Goal: Information Seeking & Learning: Find specific page/section

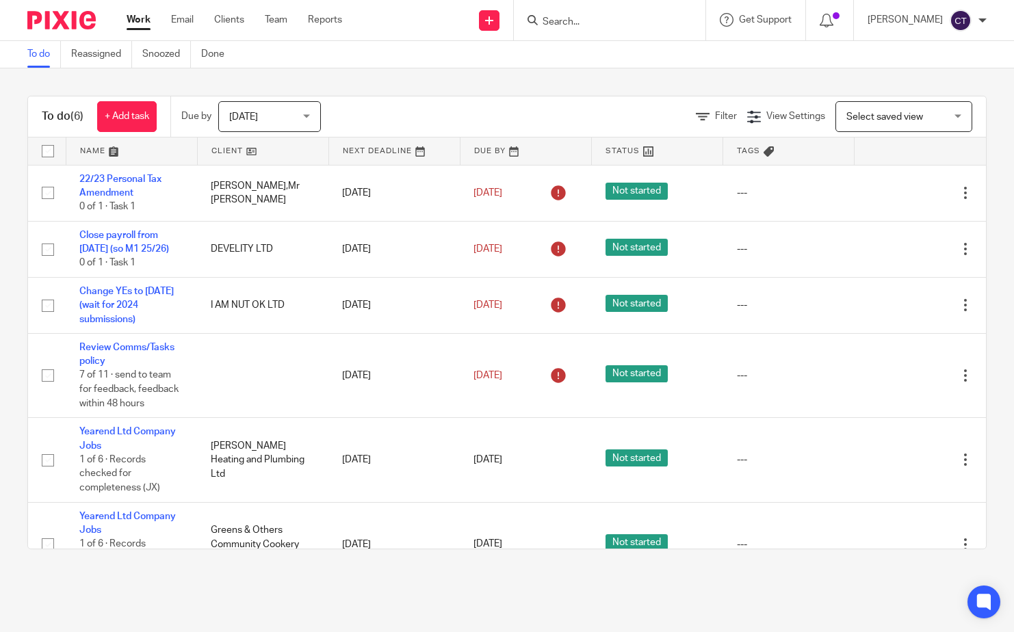
click at [644, 12] on form at bounding box center [614, 20] width 146 height 17
click at [596, 24] on input "Search" at bounding box center [602, 22] width 123 height 12
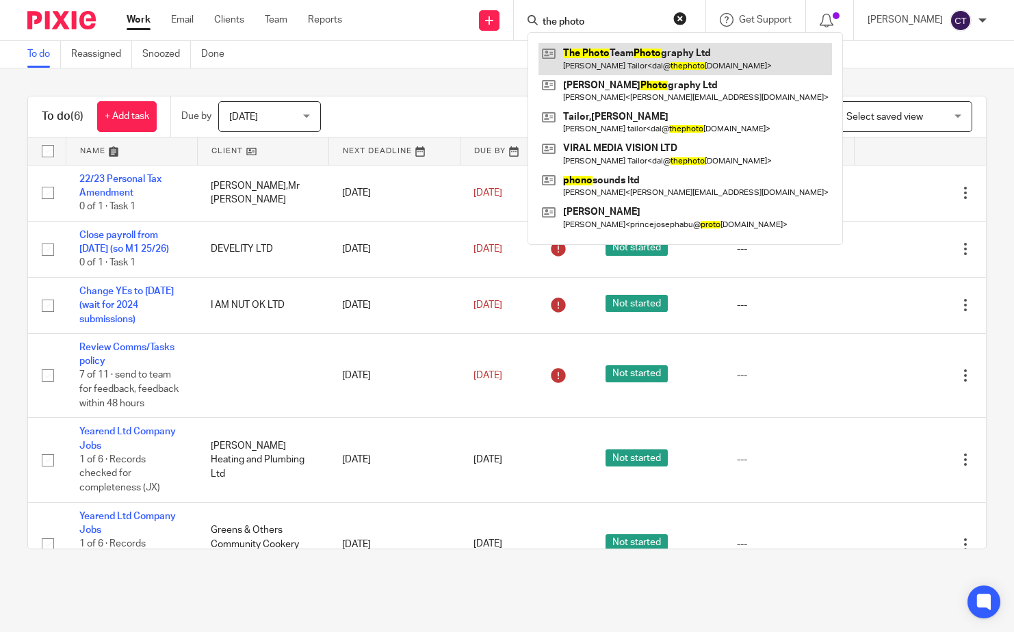
type input "the photo"
click at [642, 59] on link at bounding box center [684, 58] width 293 height 31
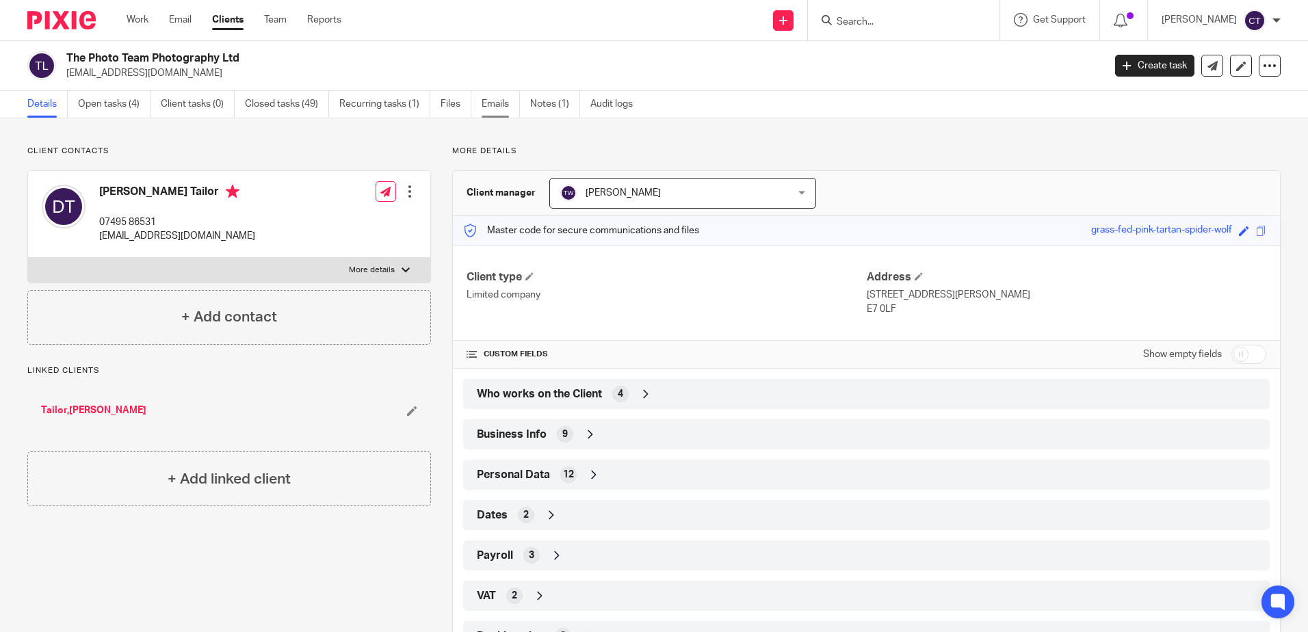
click at [511, 104] on link "Emails" at bounding box center [501, 104] width 38 height 27
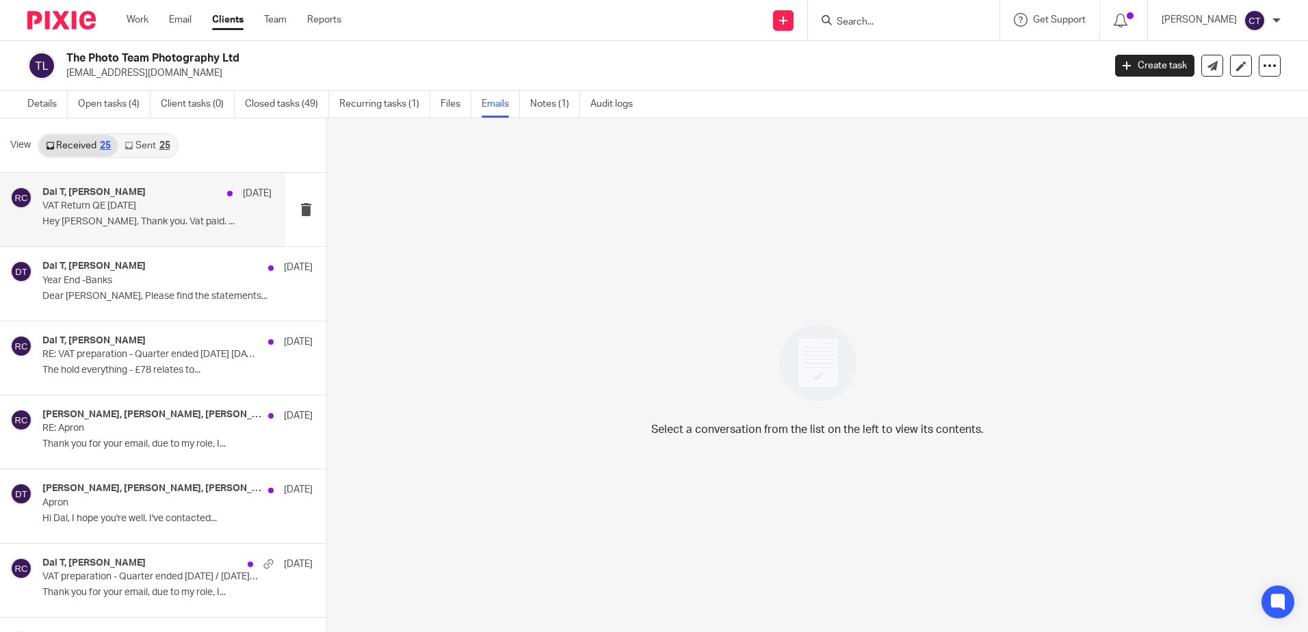
click at [114, 213] on div "Dal T, [PERSON_NAME] [DATE] VAT Return QE [DATE] Hey [PERSON_NAME], Thank you. …" at bounding box center [156, 210] width 229 height 46
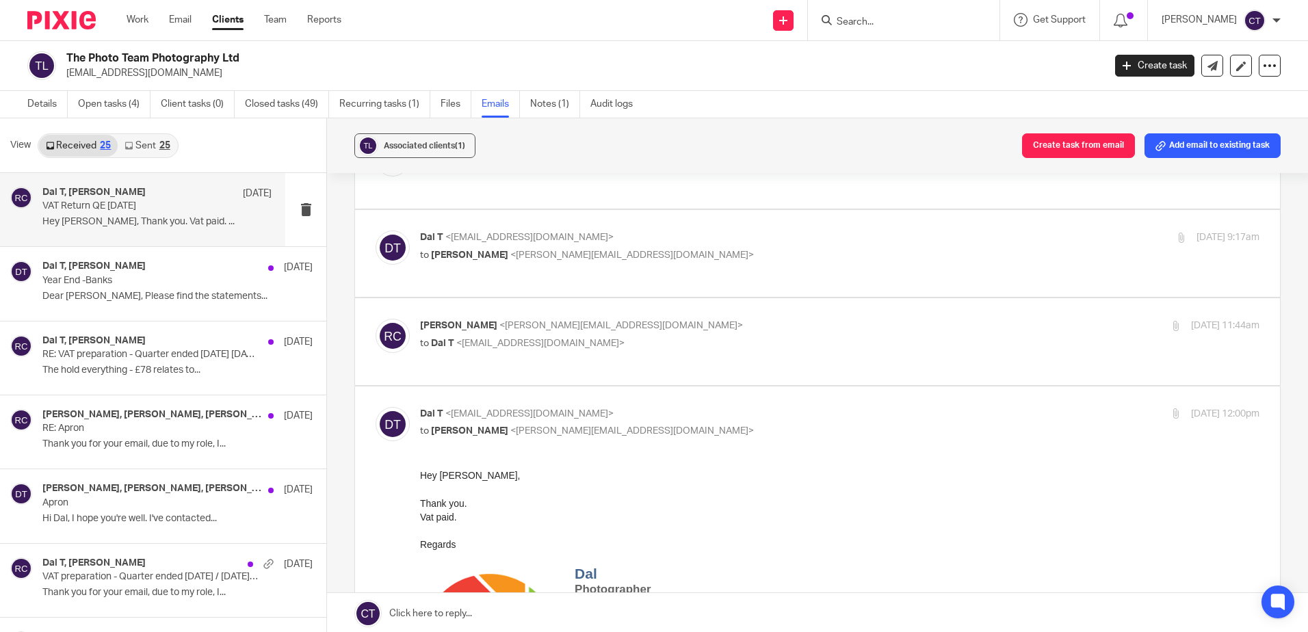
scroll to position [342, 0]
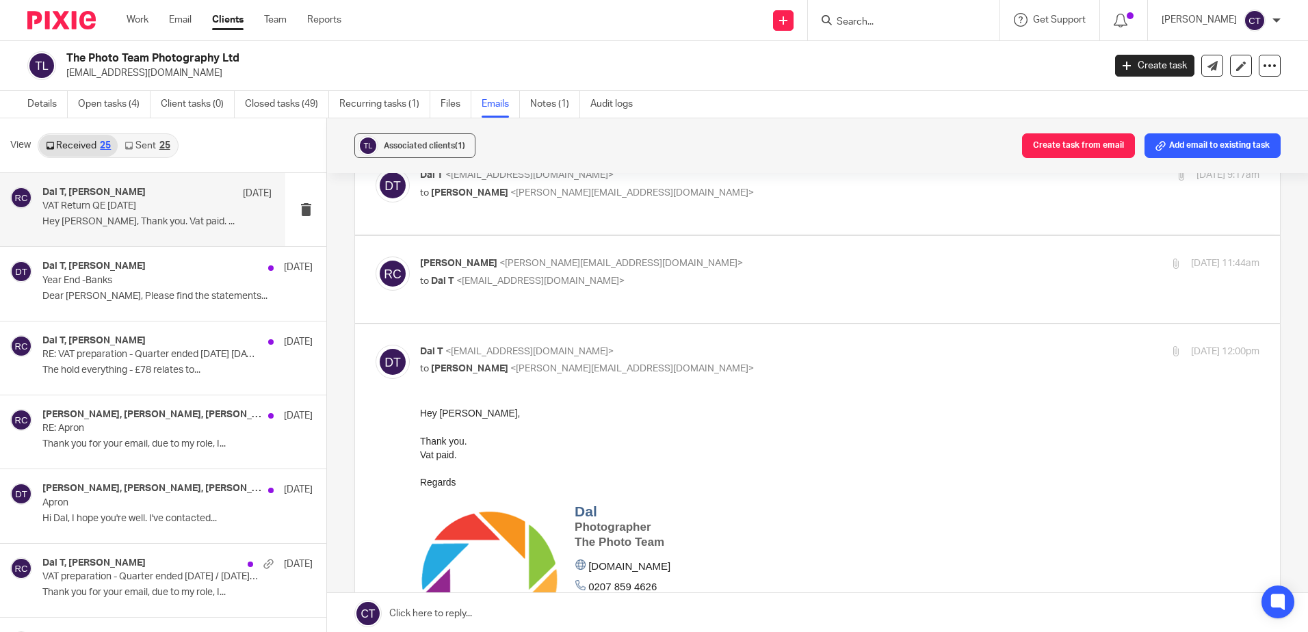
click at [591, 259] on div "[PERSON_NAME] <[PERSON_NAME][EMAIL_ADDRESS][DOMAIN_NAME]> to Dal T <[EMAIL_ADDR…" at bounding box center [700, 272] width 560 height 31
checkbox input "true"
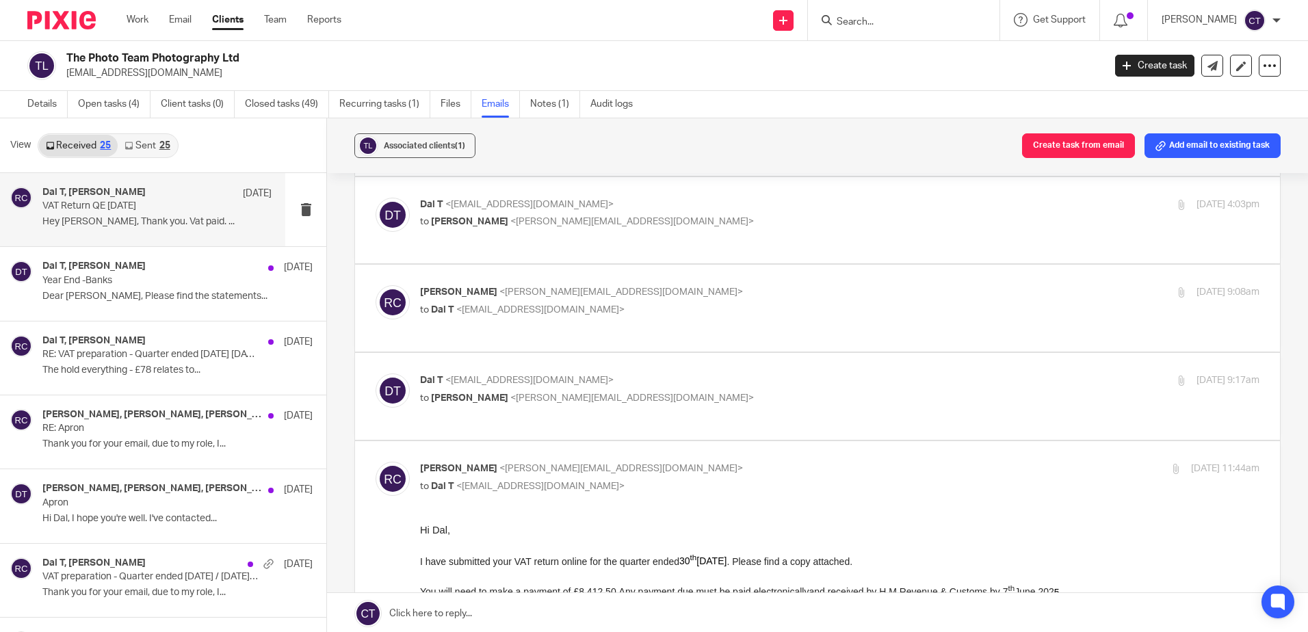
scroll to position [68, 0]
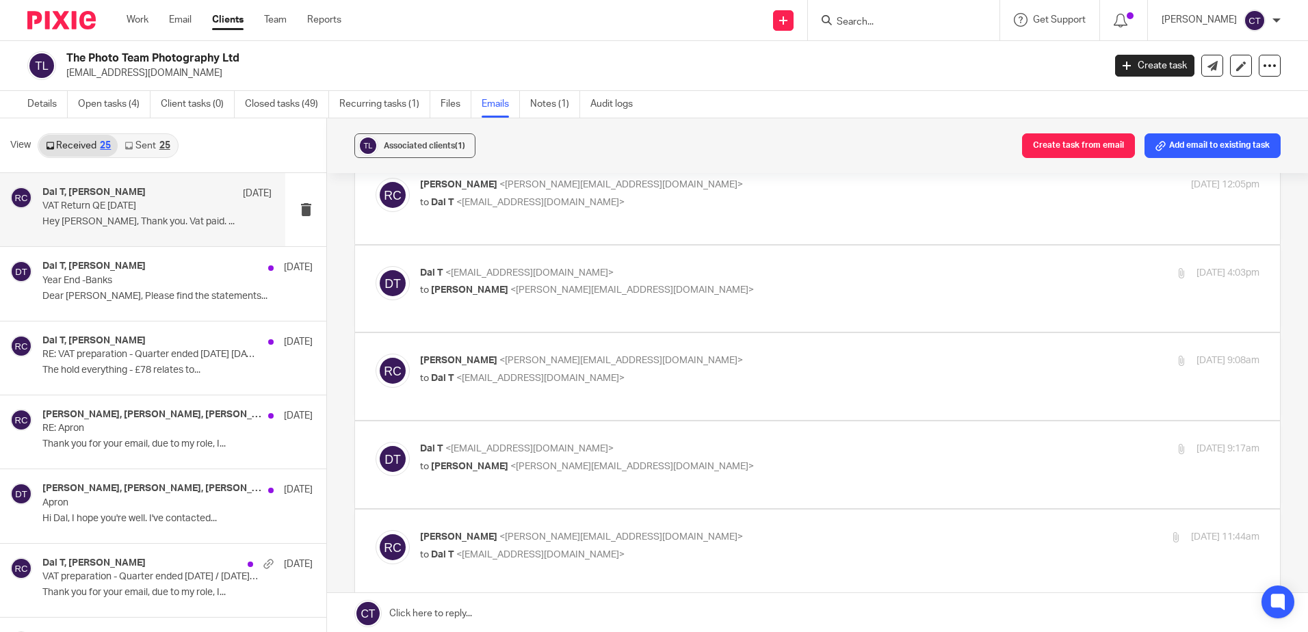
click at [619, 447] on div "Dal T <[EMAIL_ADDRESS][DOMAIN_NAME]> to [PERSON_NAME] <[PERSON_NAME][EMAIL_ADDR…" at bounding box center [700, 457] width 560 height 31
checkbox input "true"
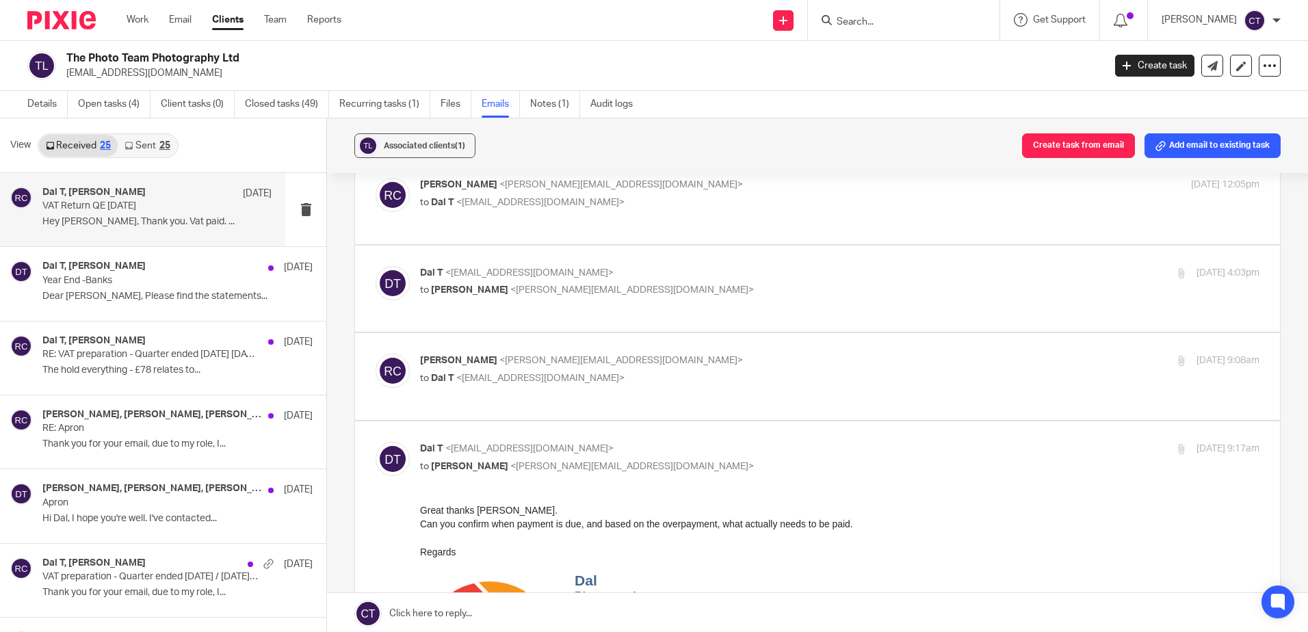
scroll to position [0, 0]
click at [667, 348] on label at bounding box center [817, 376] width 925 height 87
click at [376, 353] on input "checkbox" at bounding box center [375, 353] width 1 height 1
checkbox input "true"
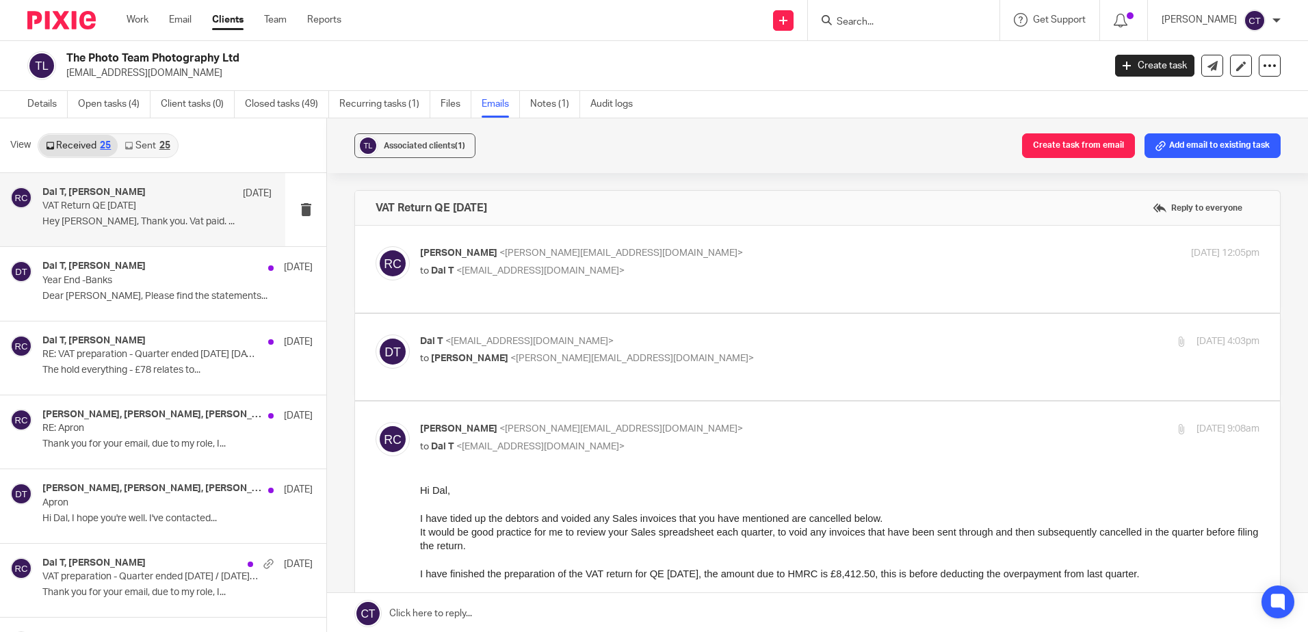
click at [703, 351] on div "Dal T <[EMAIL_ADDRESS][DOMAIN_NAME]> to [PERSON_NAME] <[PERSON_NAME][EMAIL_ADDR…" at bounding box center [700, 350] width 560 height 31
checkbox input "true"
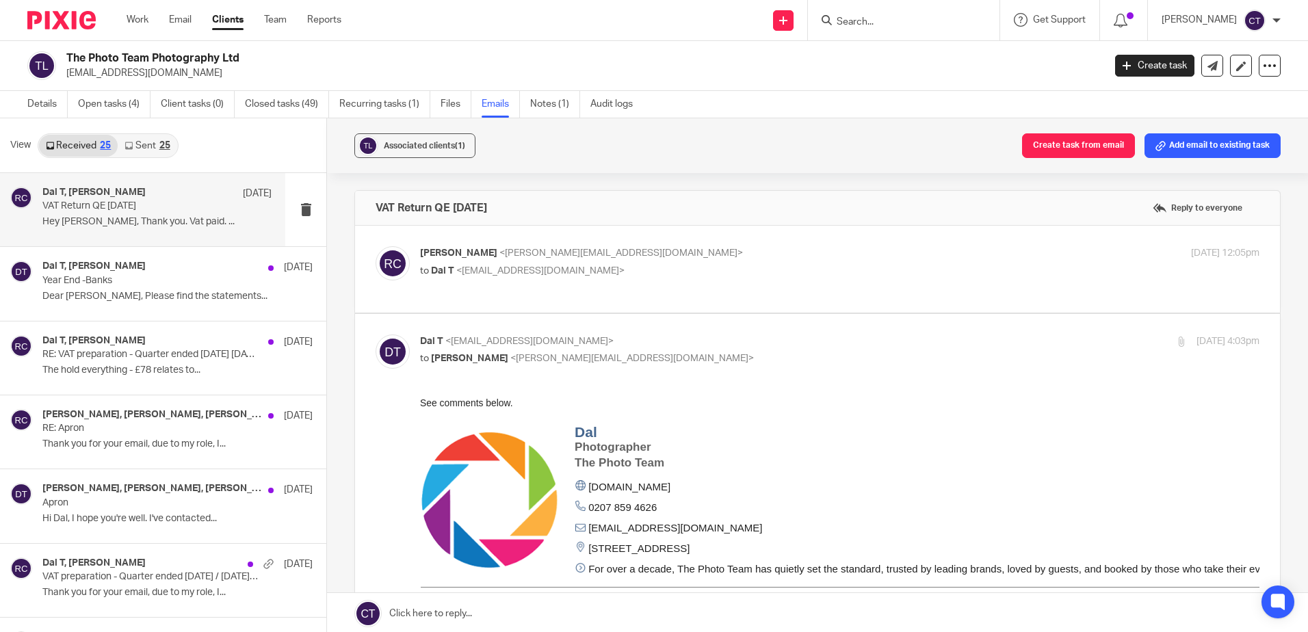
click at [649, 274] on p "to Dal T <[EMAIL_ADDRESS][DOMAIN_NAME]>" at bounding box center [700, 271] width 560 height 14
checkbox input "true"
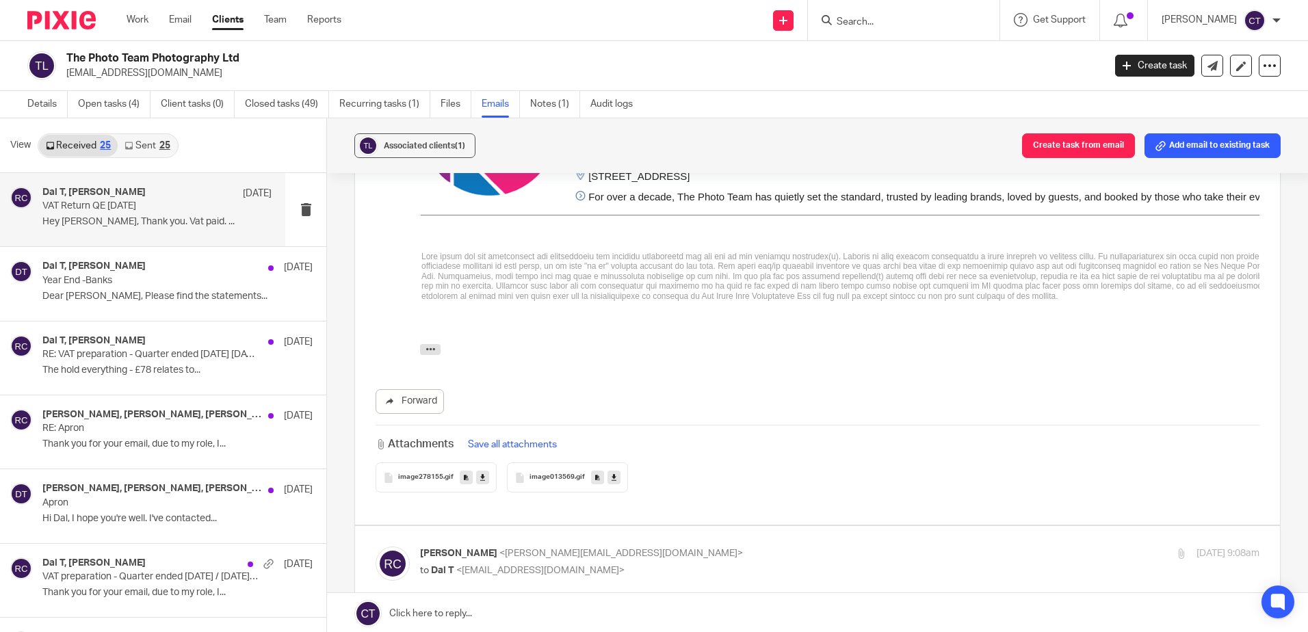
scroll to position [1095, 0]
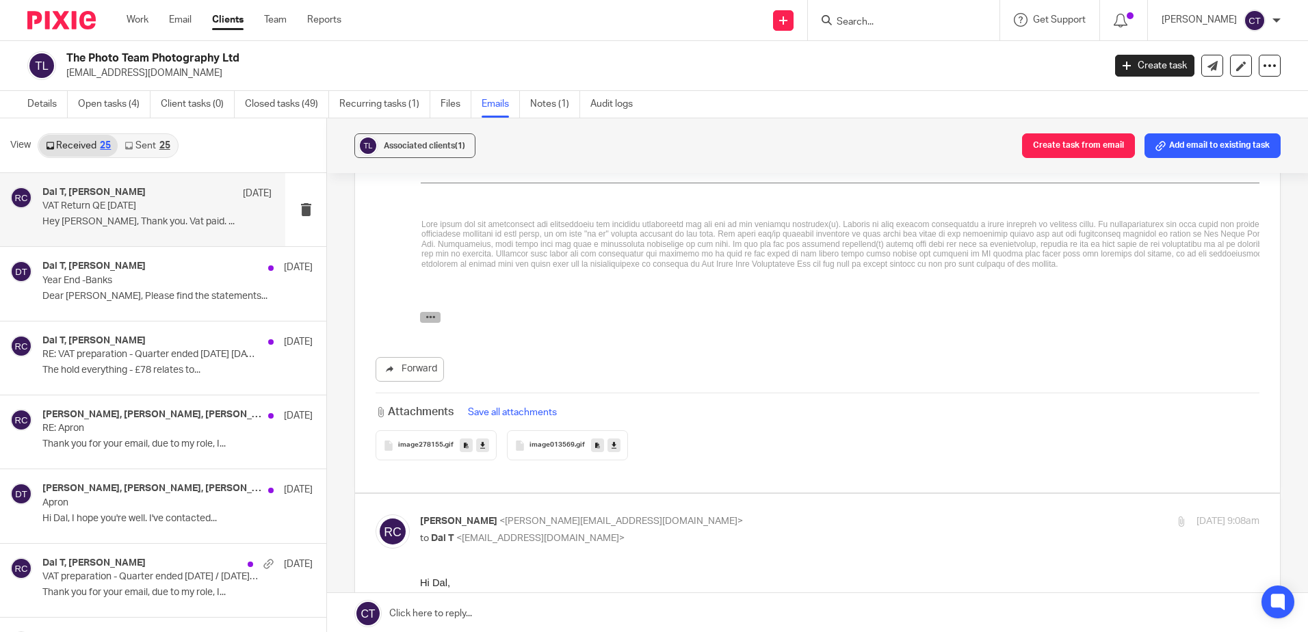
click at [431, 319] on icon "button" at bounding box center [431, 318] width 10 height 10
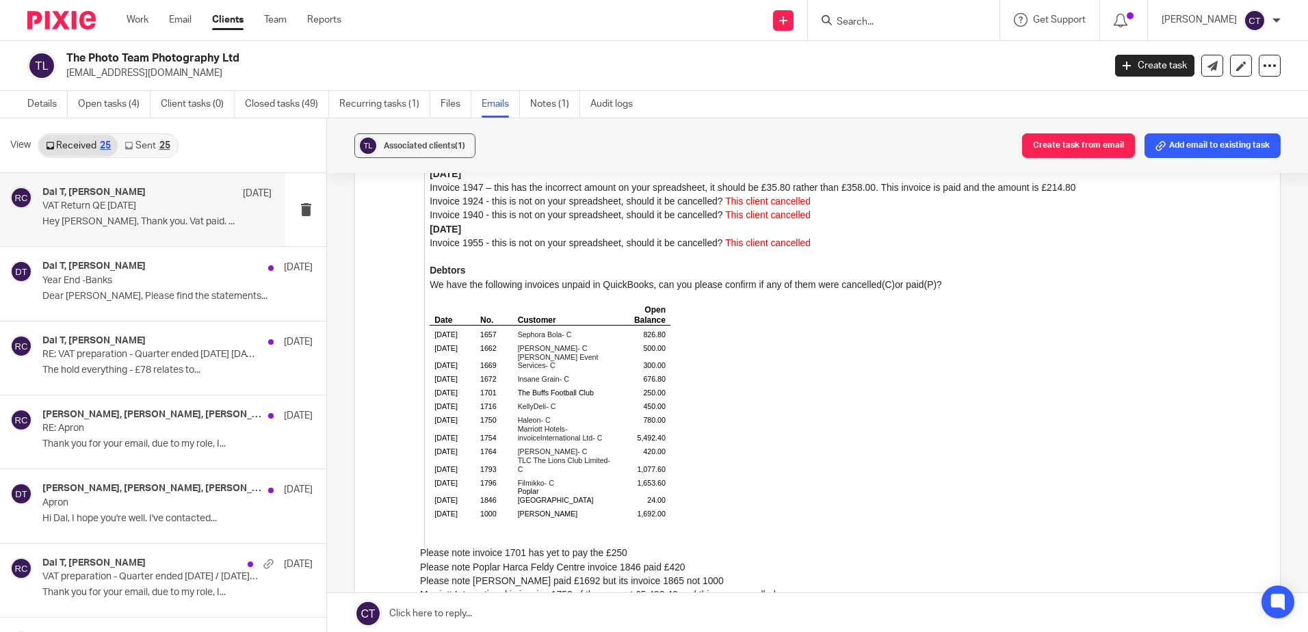
scroll to position [2326, 0]
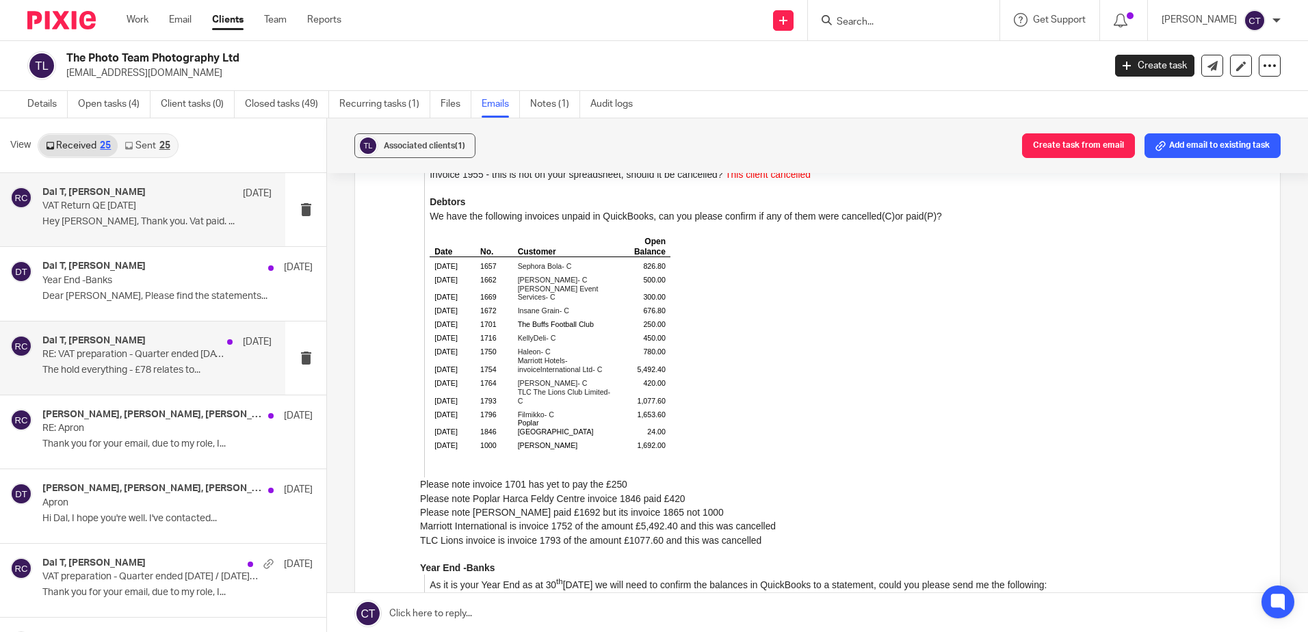
click at [114, 350] on p "RE: VAT preparation - Quarter ended [DATE] [DATE]" at bounding box center [133, 355] width 183 height 12
click at [122, 361] on p "RE: VAT preparation - Quarter ended [DATE] [DATE]" at bounding box center [133, 355] width 183 height 12
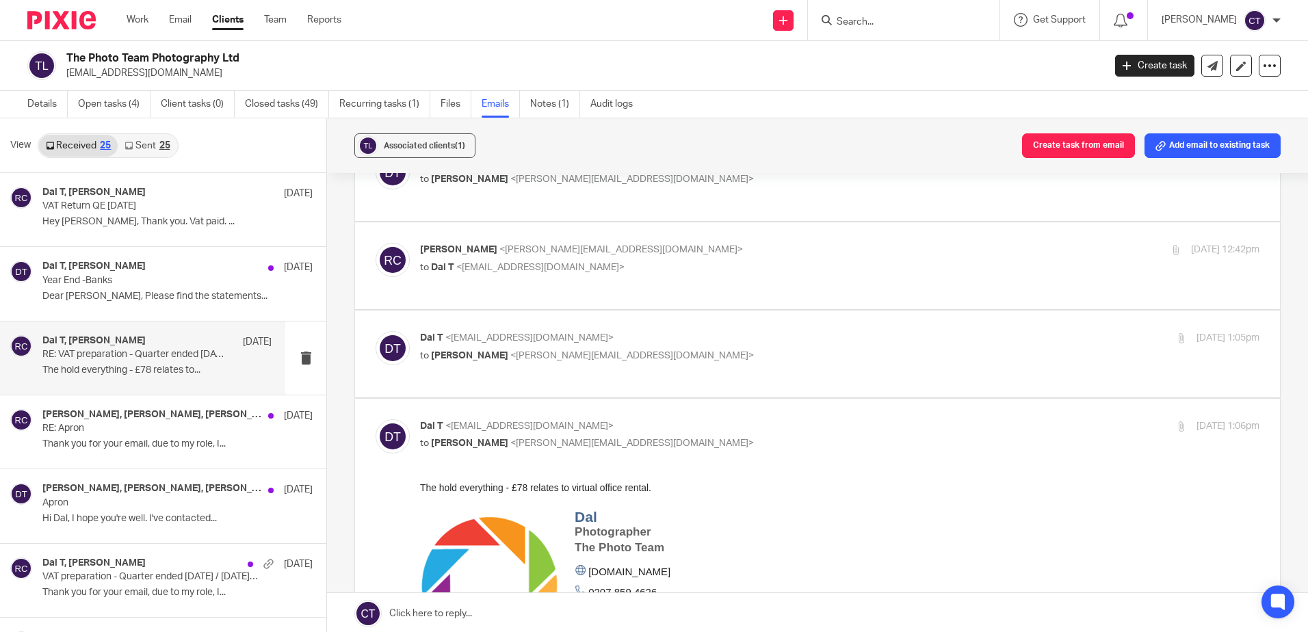
scroll to position [68, 0]
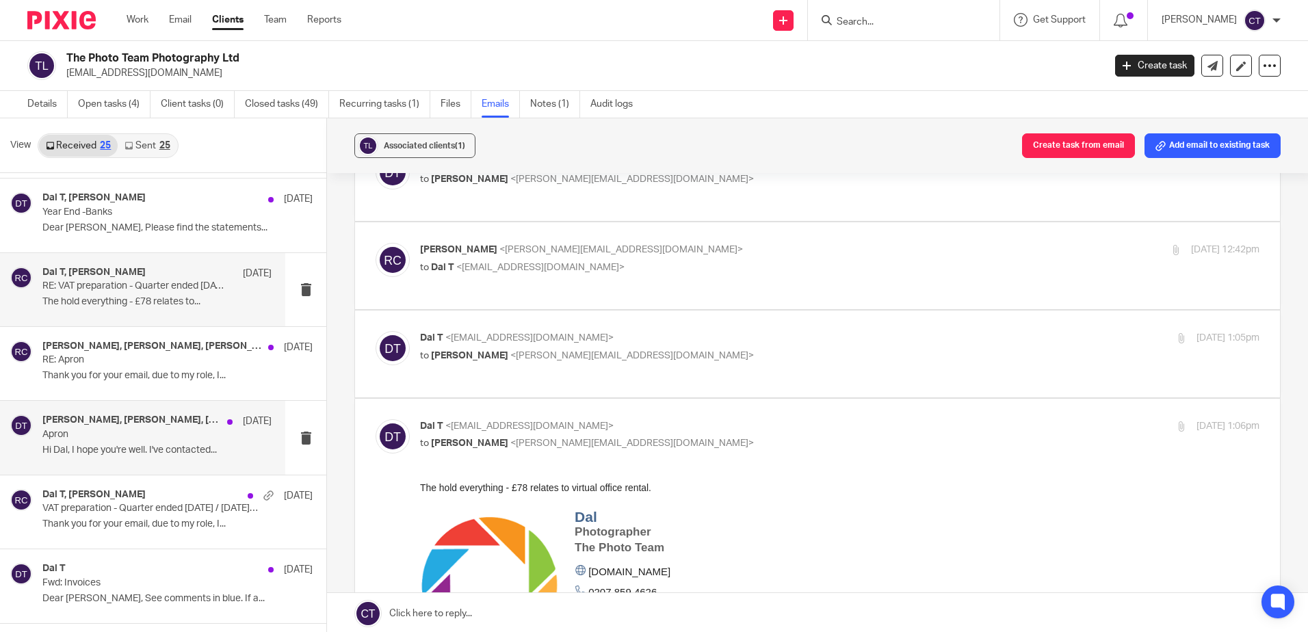
click at [131, 429] on p "Apron" at bounding box center [133, 435] width 183 height 12
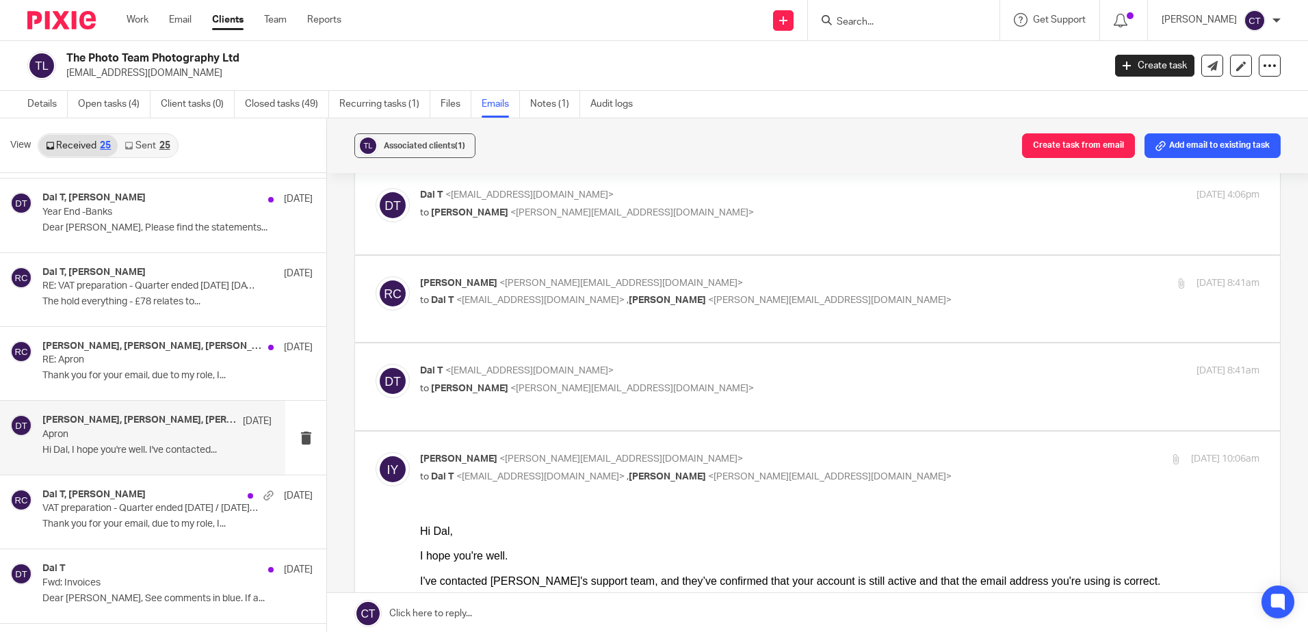
scroll to position [9, 0]
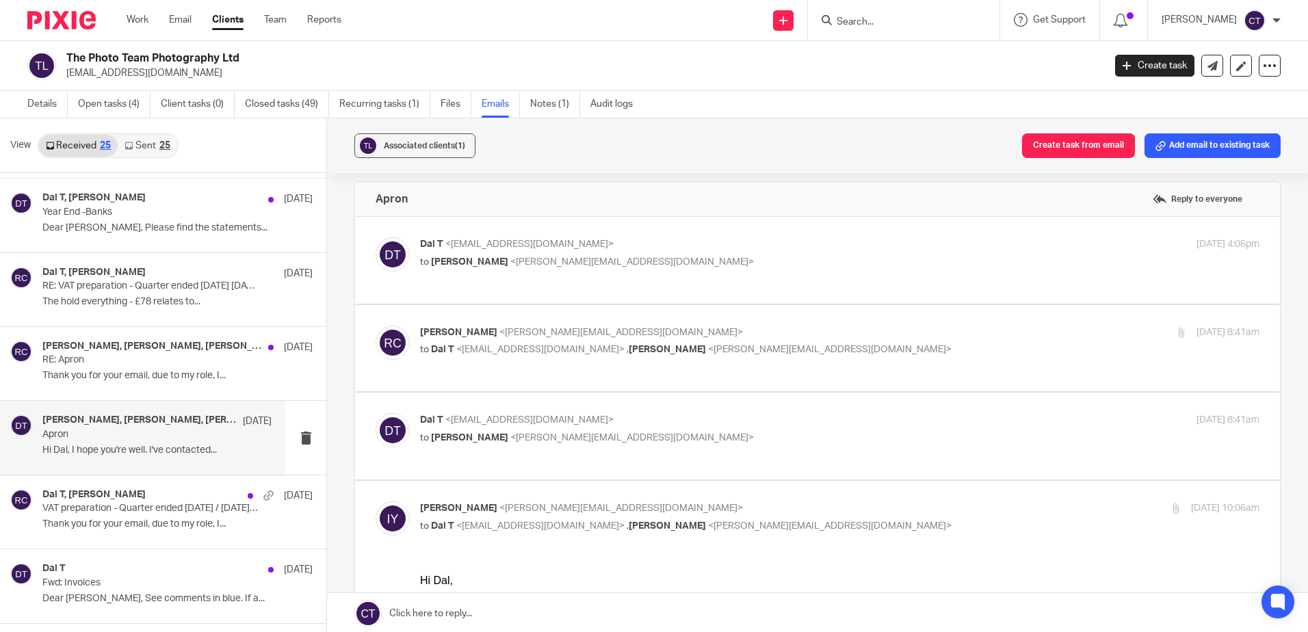
click at [688, 401] on label at bounding box center [817, 436] width 925 height 87
click at [376, 413] on input "checkbox" at bounding box center [375, 413] width 1 height 1
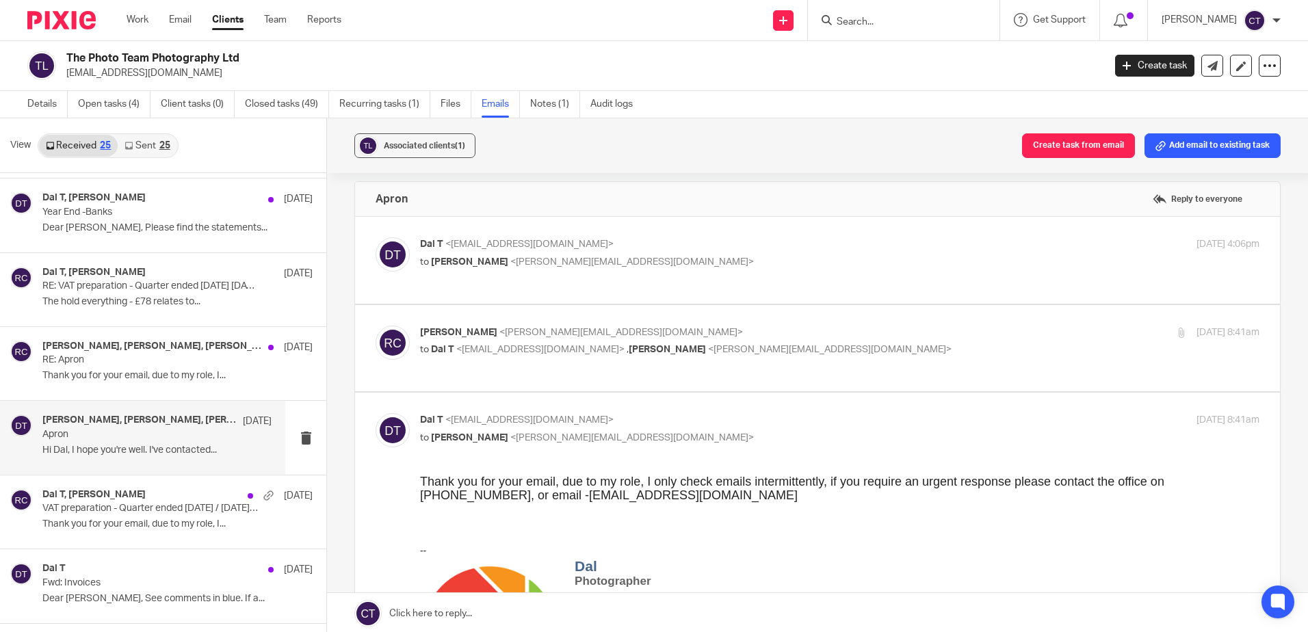
scroll to position [0, 0]
click at [376, 413] on input "checkbox" at bounding box center [375, 413] width 1 height 1
checkbox input "false"
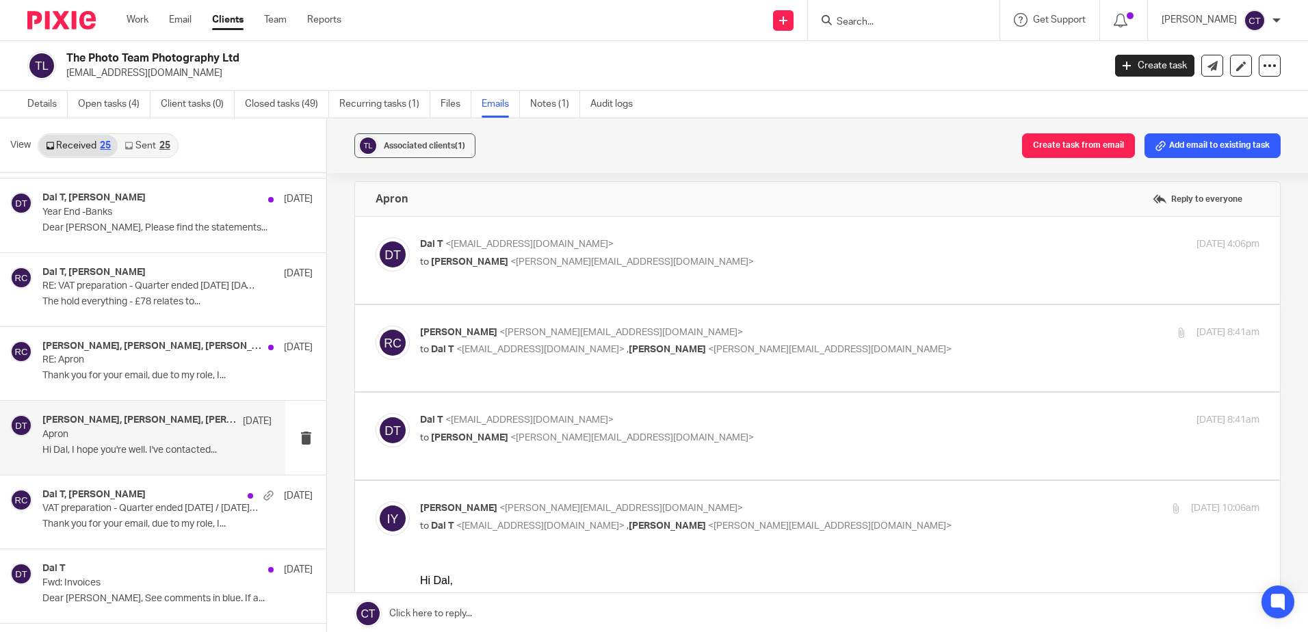
click at [805, 329] on p "[PERSON_NAME] <[PERSON_NAME][EMAIL_ADDRESS][DOMAIN_NAME]>" at bounding box center [700, 333] width 560 height 14
checkbox input "true"
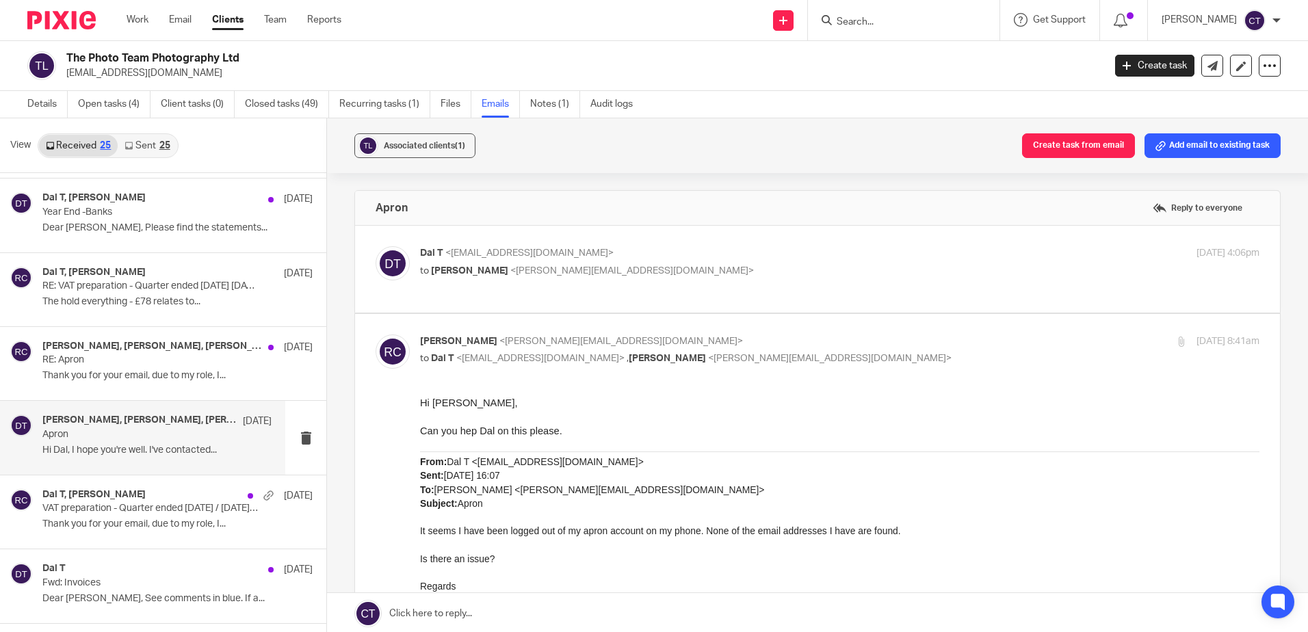
click at [774, 266] on p "to [PERSON_NAME] <[PERSON_NAME][EMAIL_ADDRESS][DOMAIN_NAME]>" at bounding box center [700, 271] width 560 height 14
checkbox input "true"
